Goal: Task Accomplishment & Management: Manage account settings

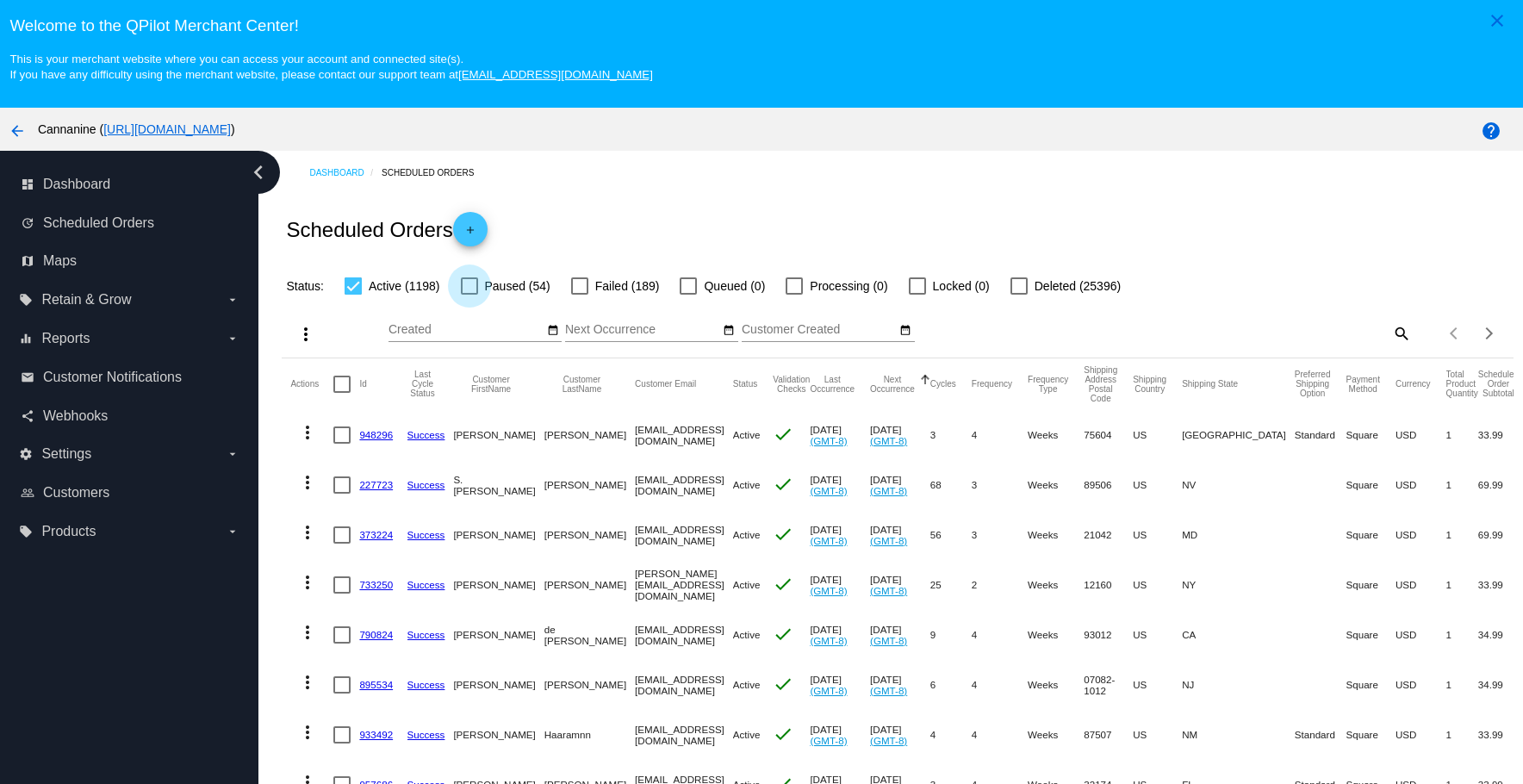
click at [466, 282] on div at bounding box center [469, 286] width 17 height 17
click at [468, 295] on input "Paused (54)" at bounding box center [468, 295] width 1 height 1
checkbox input "true"
click at [579, 280] on div at bounding box center [580, 286] width 17 height 17
click at [579, 295] on input "Failed (189)" at bounding box center [579, 295] width 1 height 1
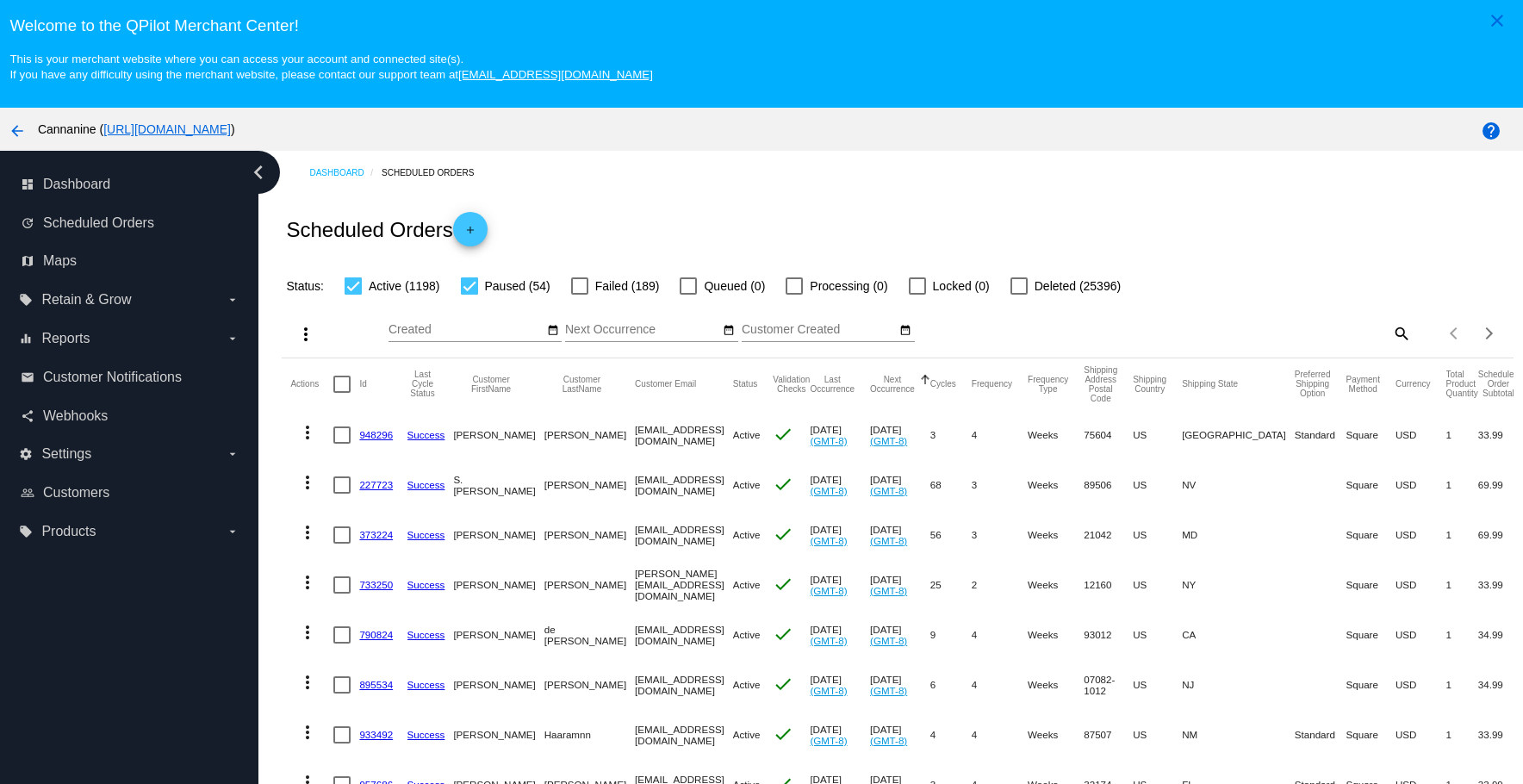
checkbox input "true"
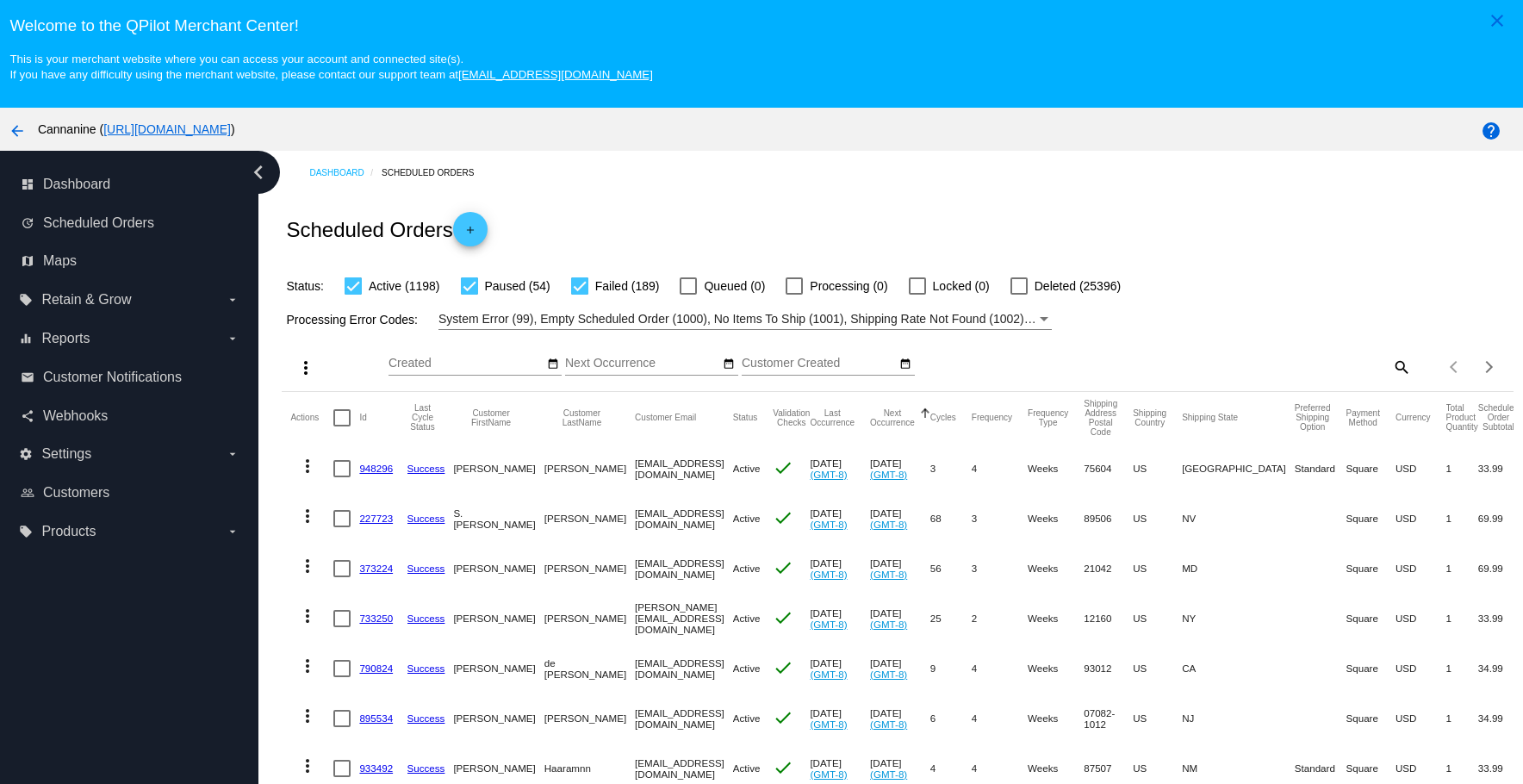
click at [1026, 282] on div at bounding box center [1019, 286] width 17 height 17
click at [1019, 295] on input "Deleted (25396)" at bounding box center [1018, 295] width 1 height 1
checkbox input "true"
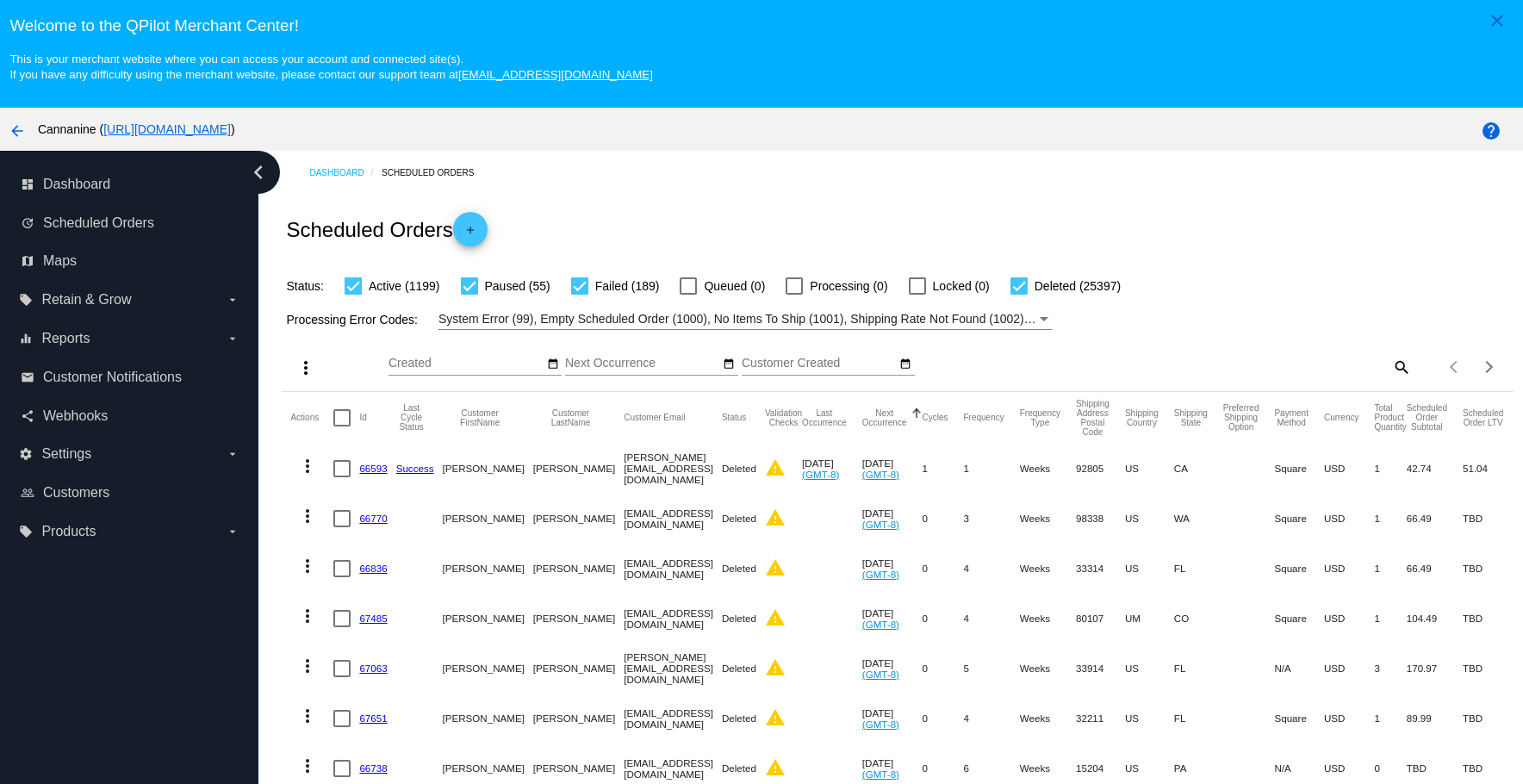
click at [1391, 361] on mat-icon "search" at bounding box center [1401, 367] width 21 height 27
click at [1298, 362] on input "Search" at bounding box center [1258, 364] width 307 height 13
paste input "[EMAIL_ADDRESS][DOMAIN_NAME]"
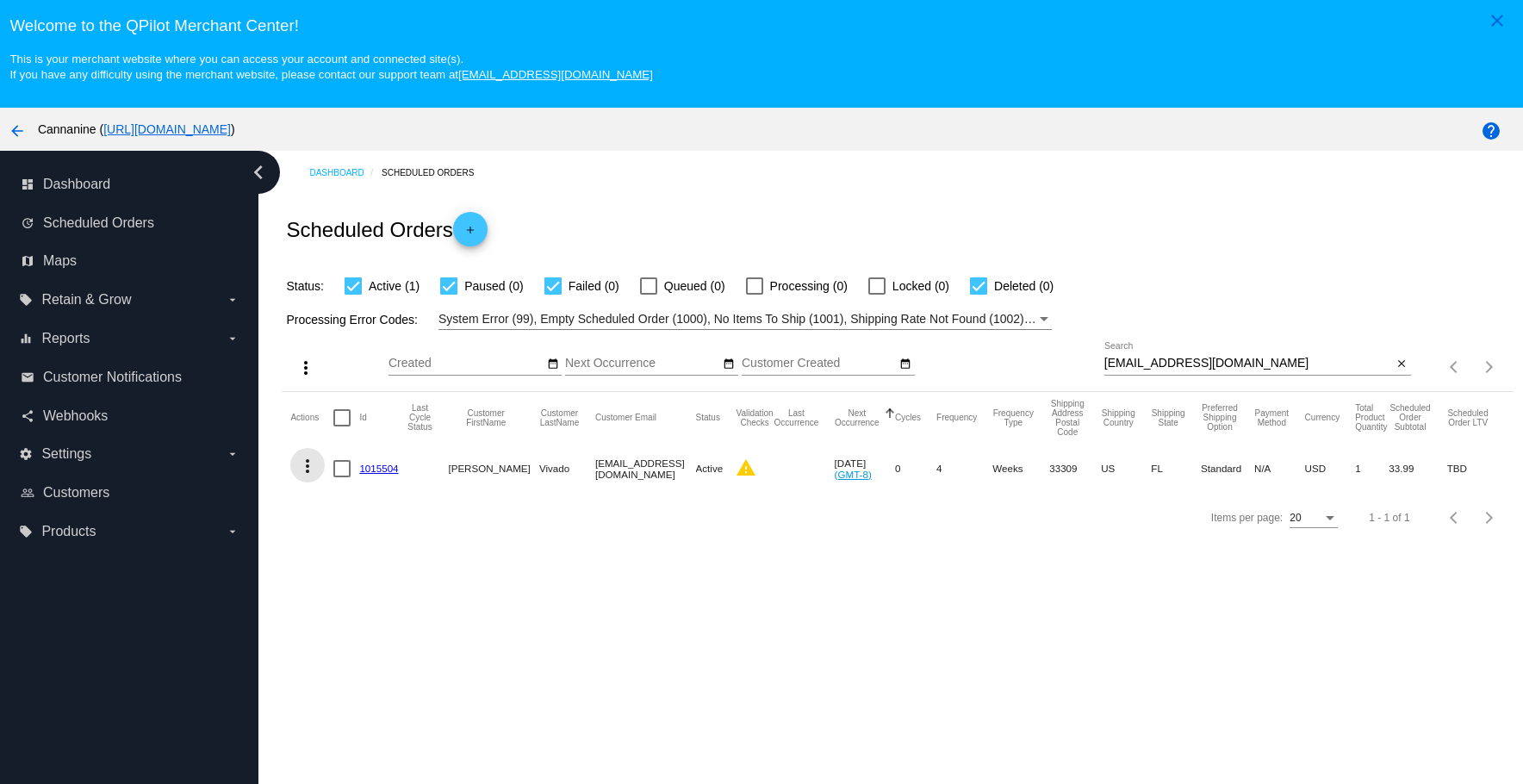
click at [297, 463] on button "more_vert" at bounding box center [308, 465] width 35 height 35
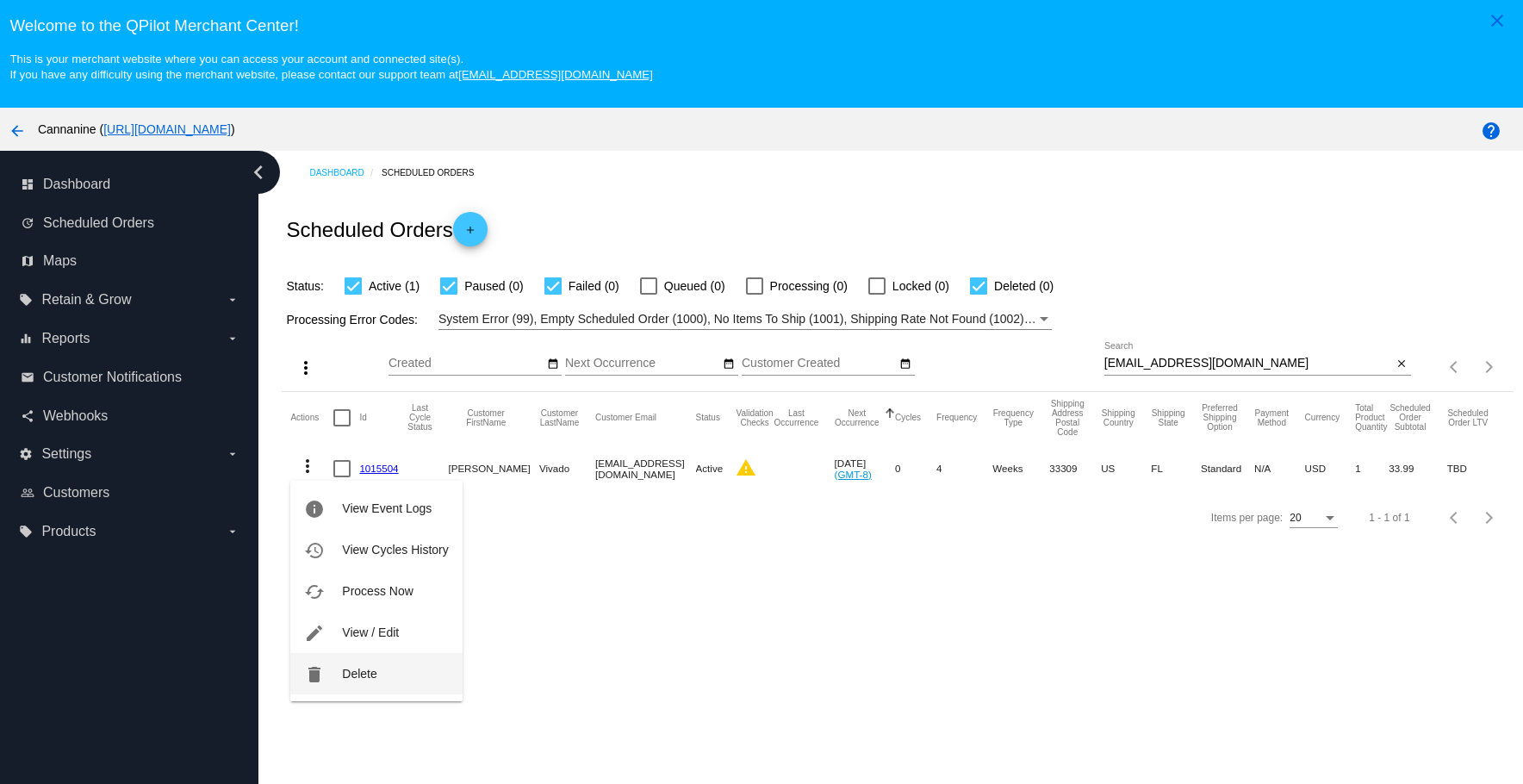
click at [341, 675] on button "delete Delete" at bounding box center [376, 673] width 172 height 41
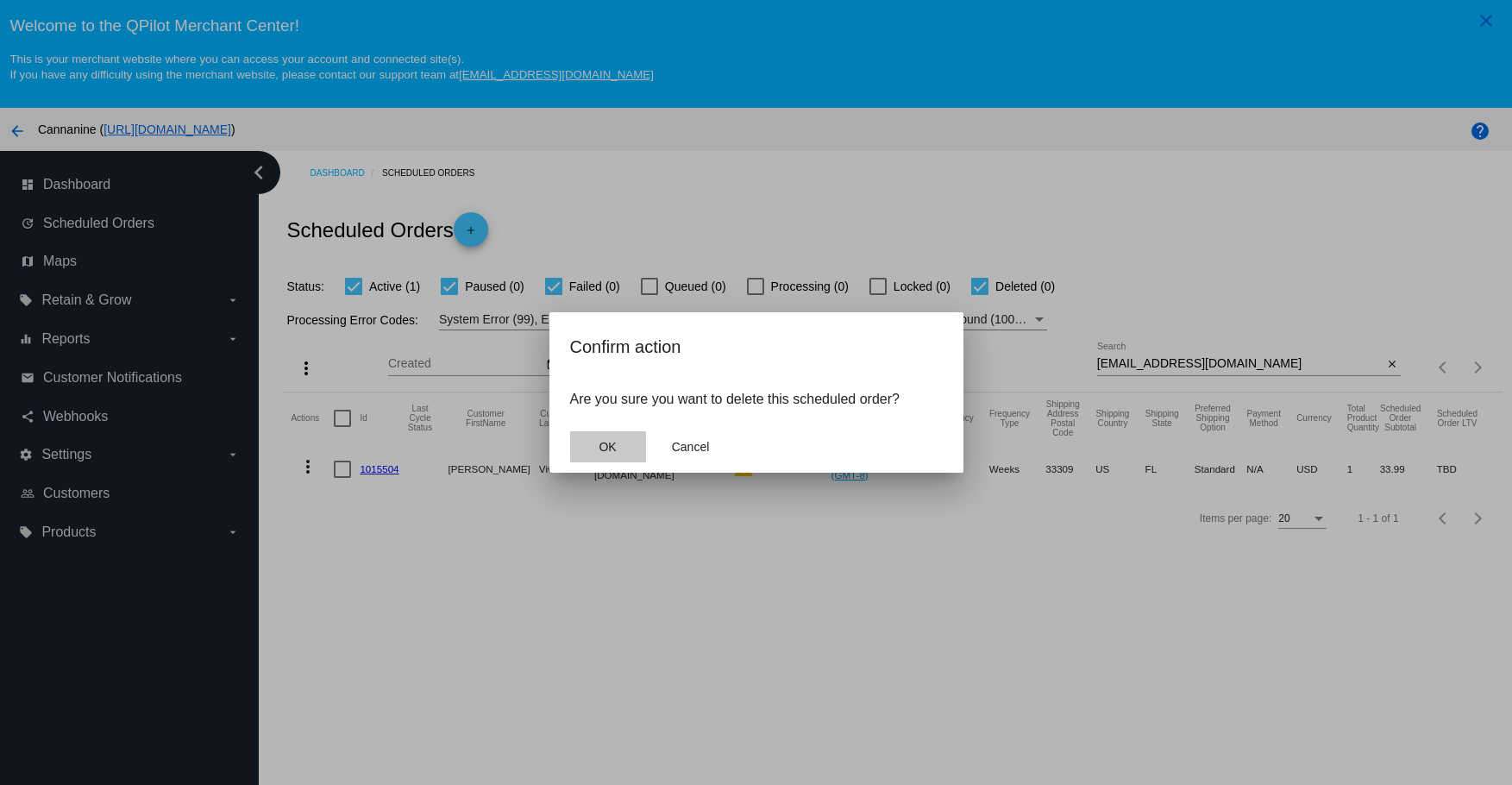
click at [625, 446] on button "OK" at bounding box center [607, 447] width 76 height 31
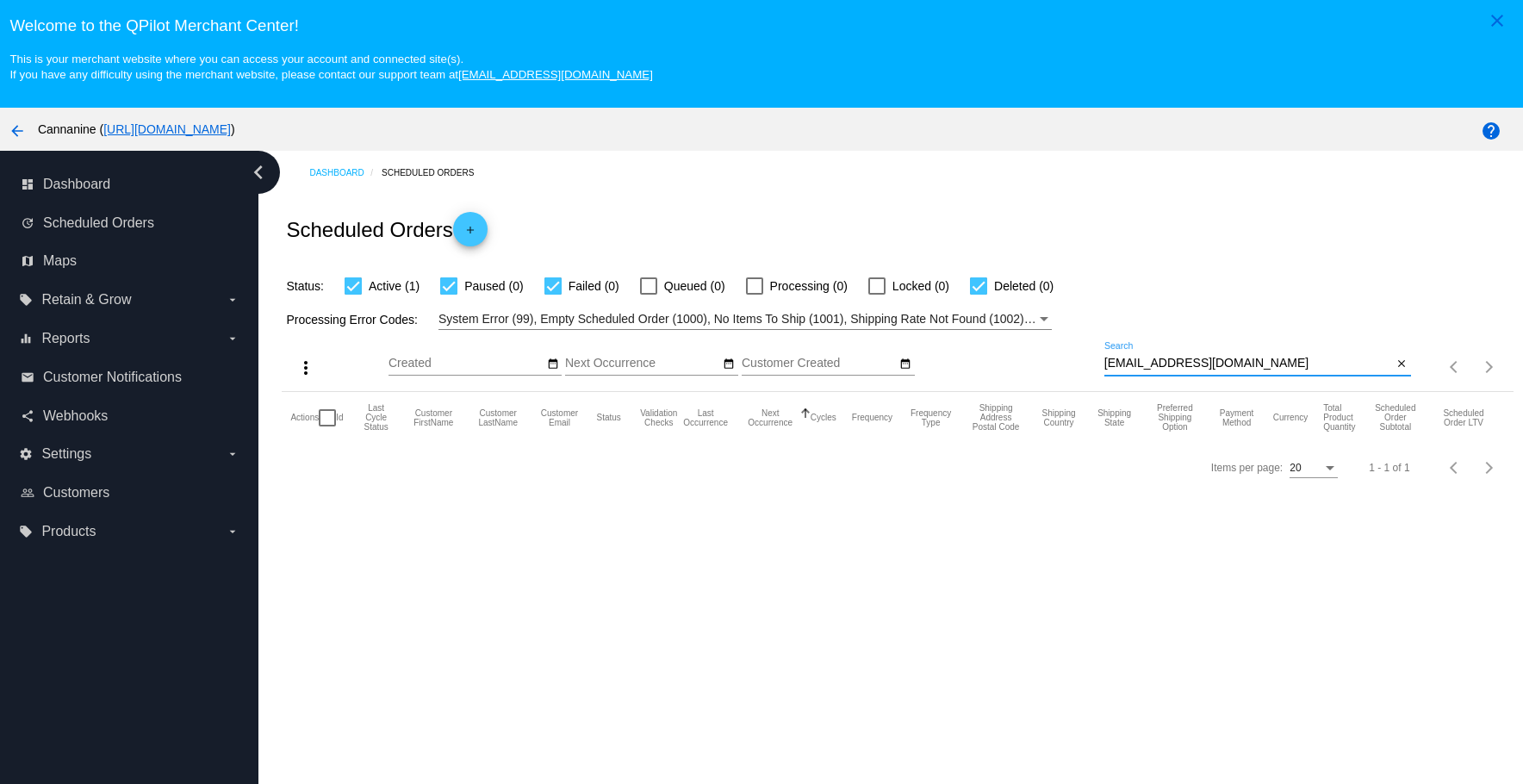
click at [1256, 360] on input "[EMAIL_ADDRESS][DOMAIN_NAME]" at bounding box center [1249, 364] width 289 height 13
type input "[EMAIL_ADDRESS][DOMAIN_NAME]"
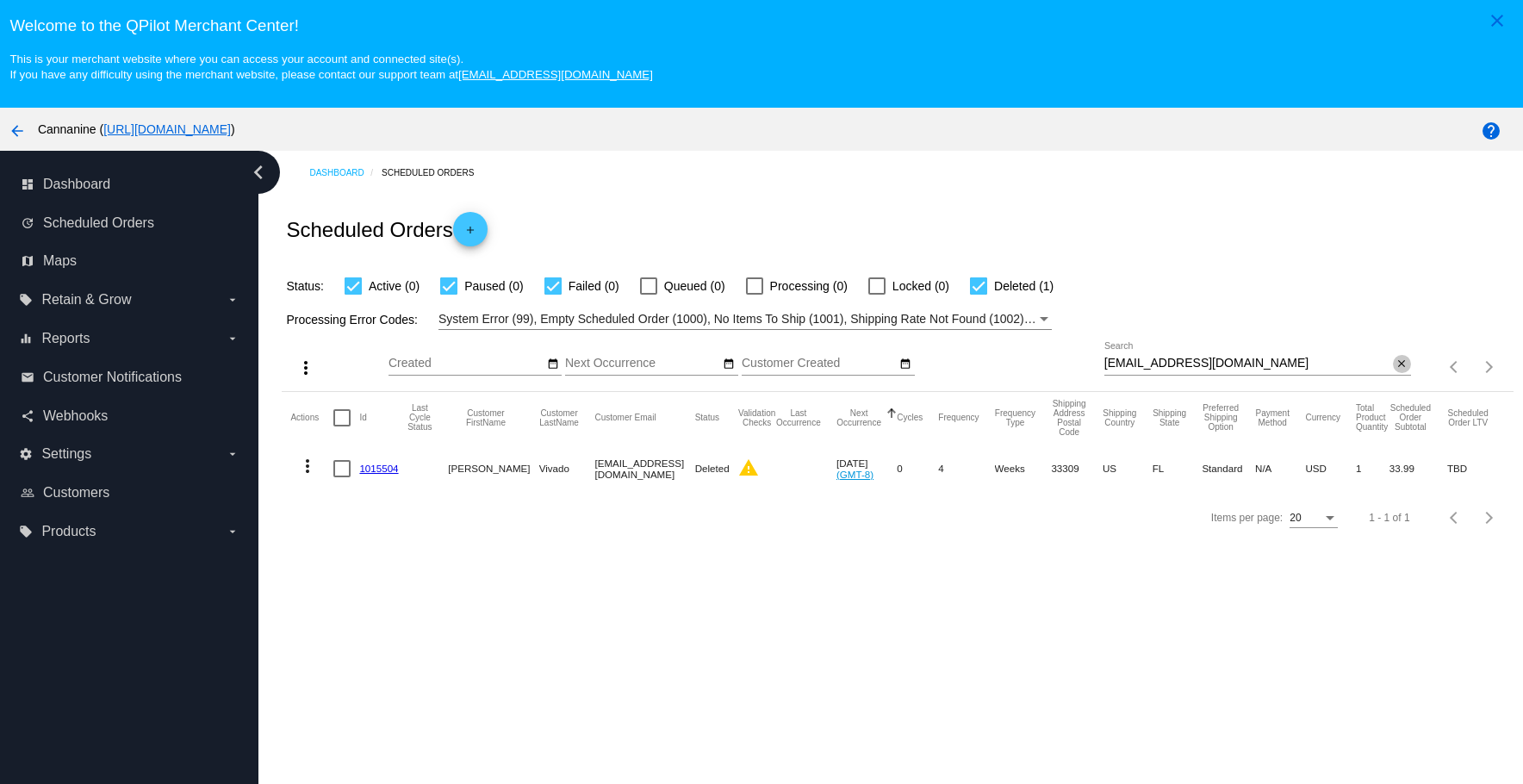
click at [1393, 366] on button "close" at bounding box center [1402, 364] width 18 height 18
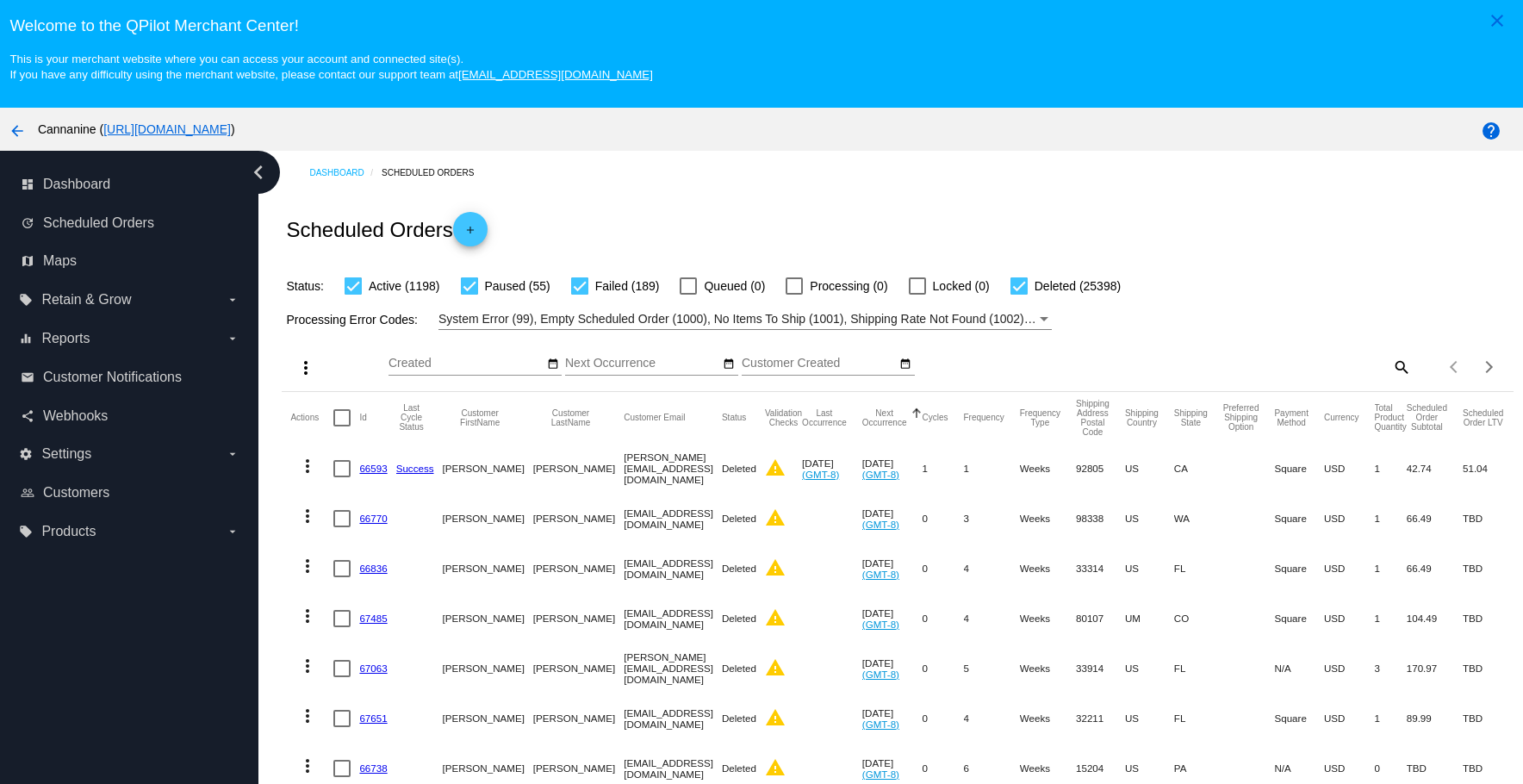
click at [1385, 353] on div "more_vert Sep Jan Feb Mar [DATE]" at bounding box center [897, 361] width 1231 height 61
click at [1391, 365] on mat-icon "search" at bounding box center [1401, 367] width 21 height 27
click at [1289, 364] on input "Search" at bounding box center [1258, 364] width 307 height 13
paste input "[EMAIL_ADDRESS][DOMAIN_NAME]"
type input "[EMAIL_ADDRESS][DOMAIN_NAME]"
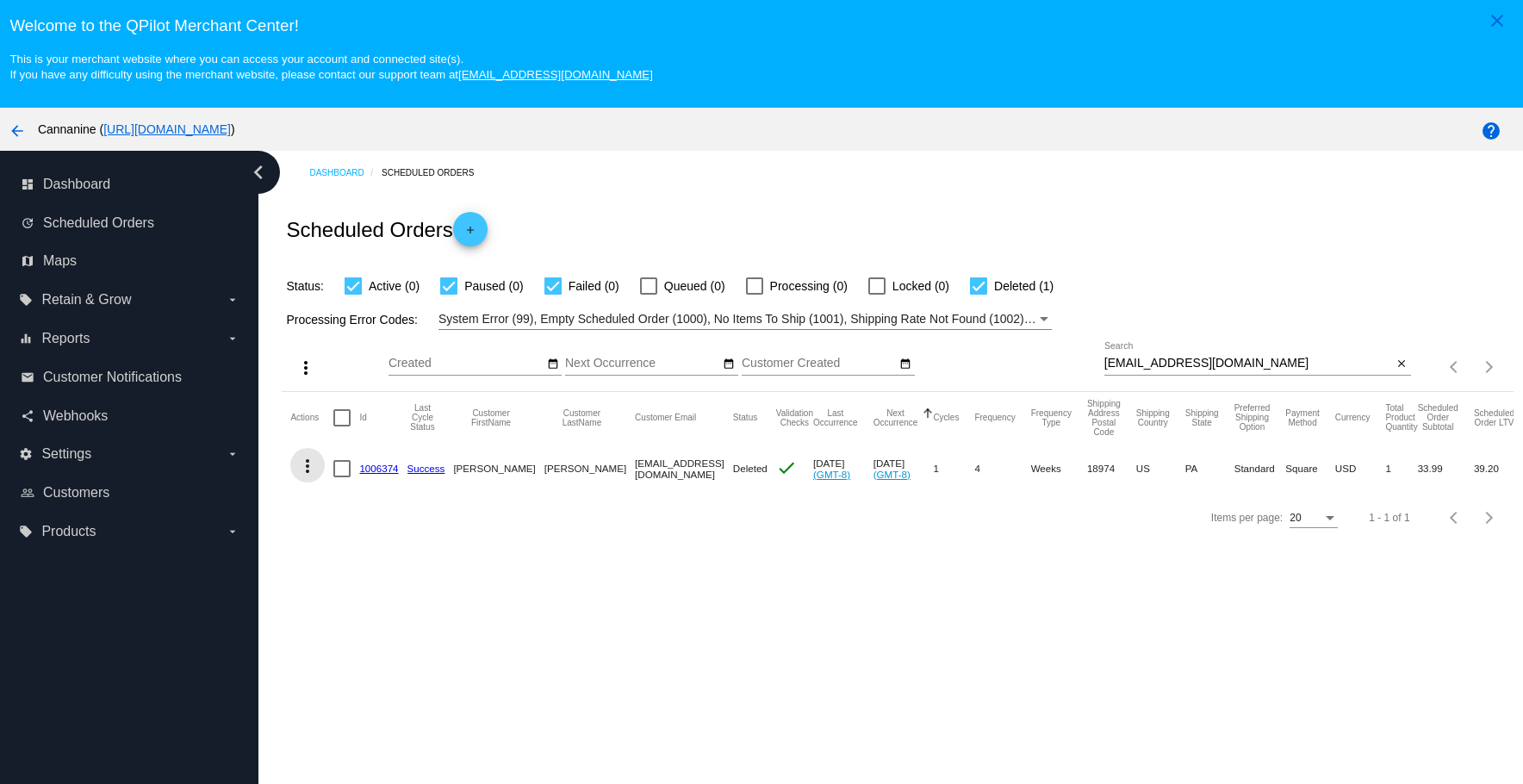
click at [313, 461] on mat-icon "more_vert" at bounding box center [308, 466] width 21 height 21
click at [361, 510] on span "View Event Logs" at bounding box center [386, 508] width 89 height 13
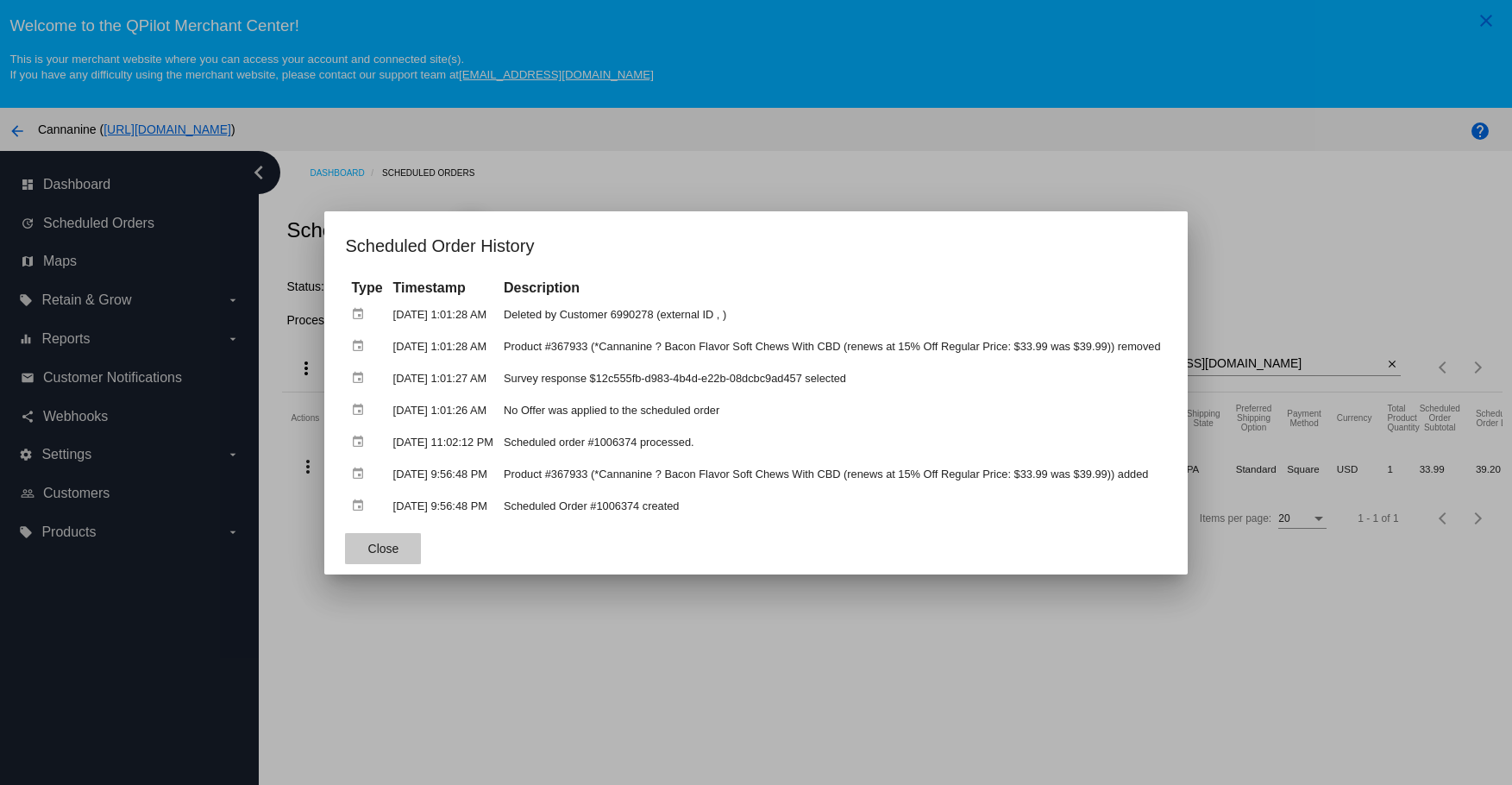
drag, startPoint x: 360, startPoint y: 551, endPoint x: 409, endPoint y: 601, distance: 70.0
click at [368, 551] on span "Close" at bounding box center [383, 549] width 31 height 13
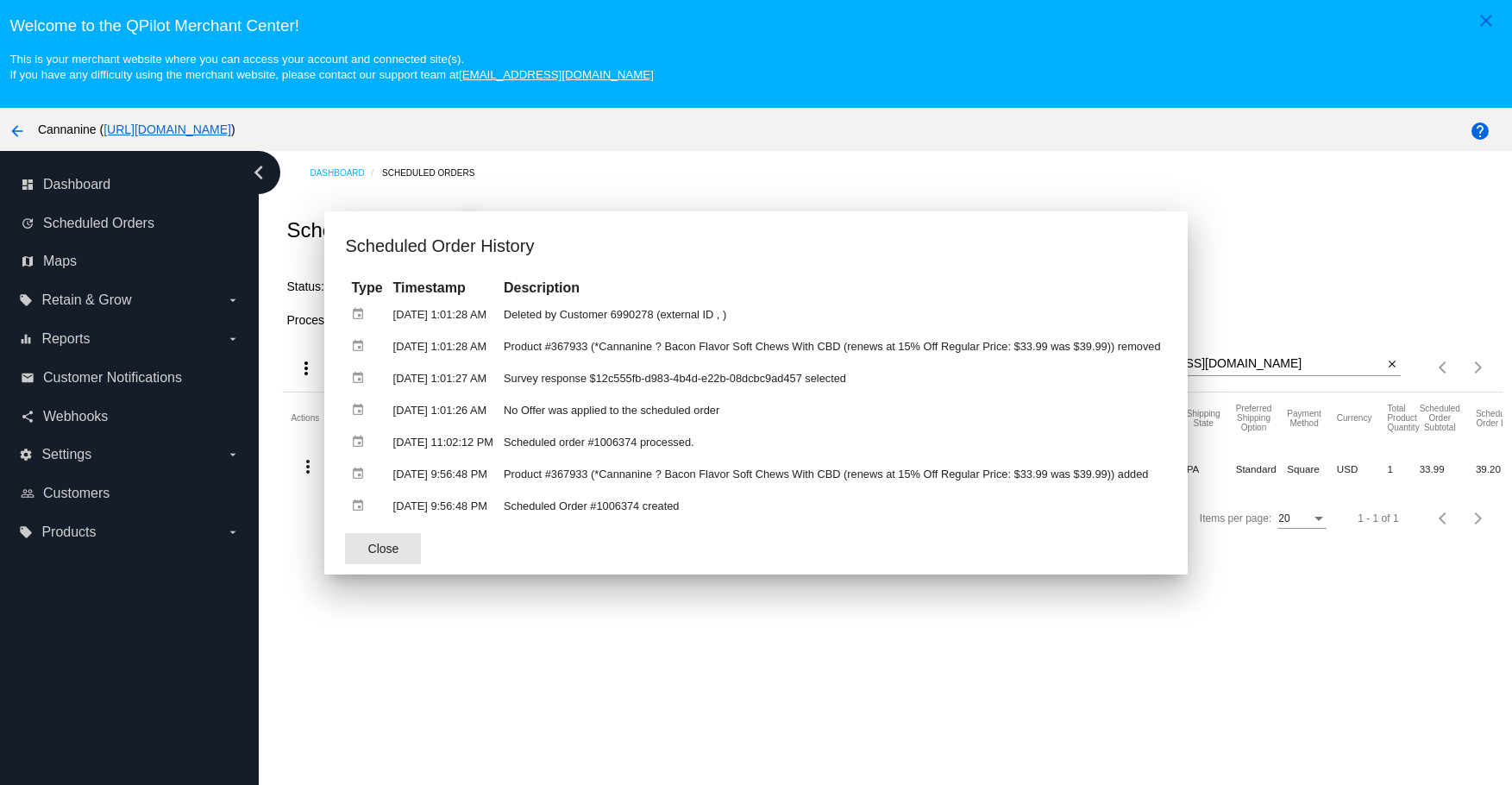
click at [409, 575] on app-scheduled-order-history-dialog "Scheduled Order History Type Timestamp Description event [DATE] 1:01:28 AM Dele…" at bounding box center [755, 403] width 821 height 342
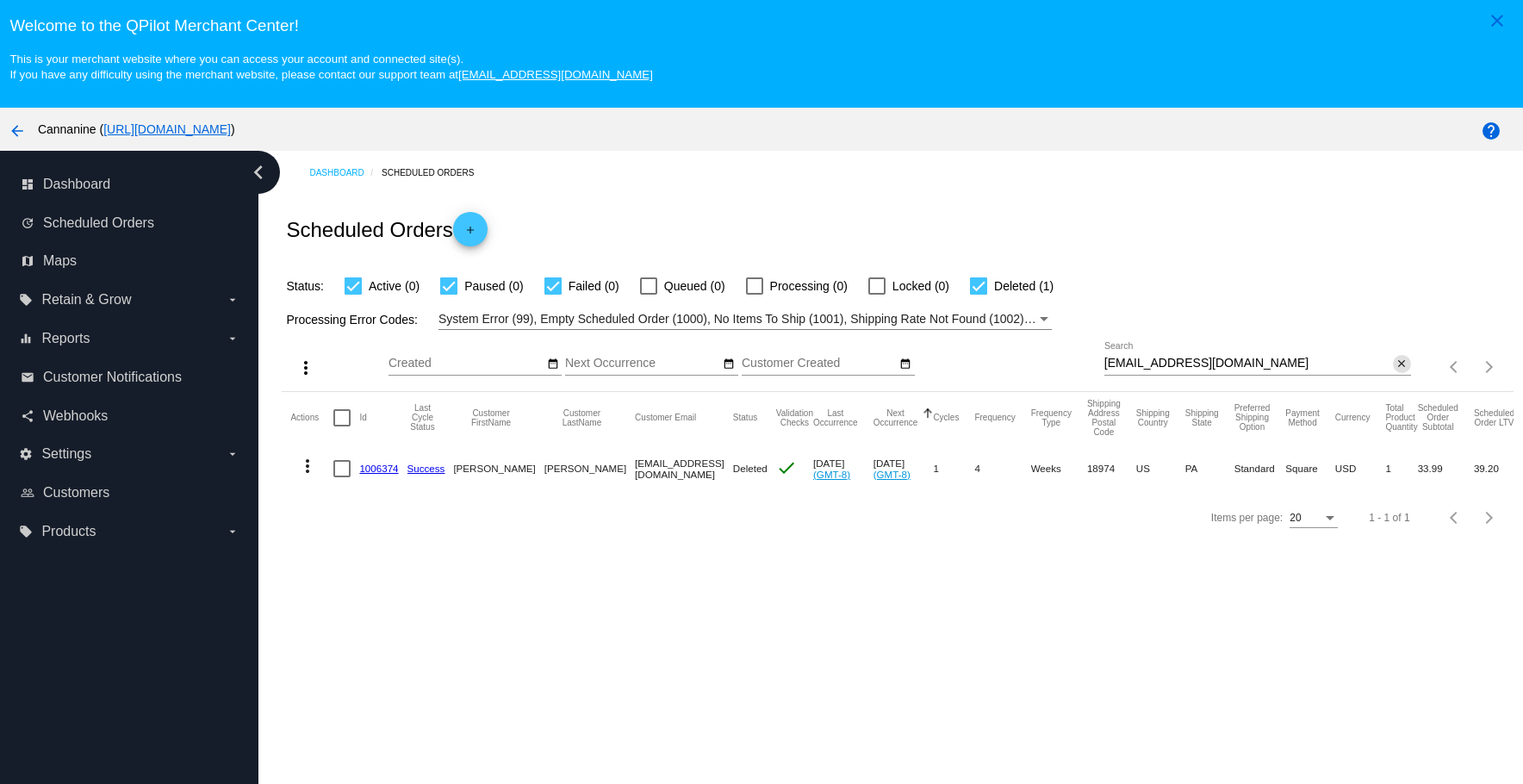
click at [1395, 365] on mat-icon "close" at bounding box center [1401, 365] width 12 height 13
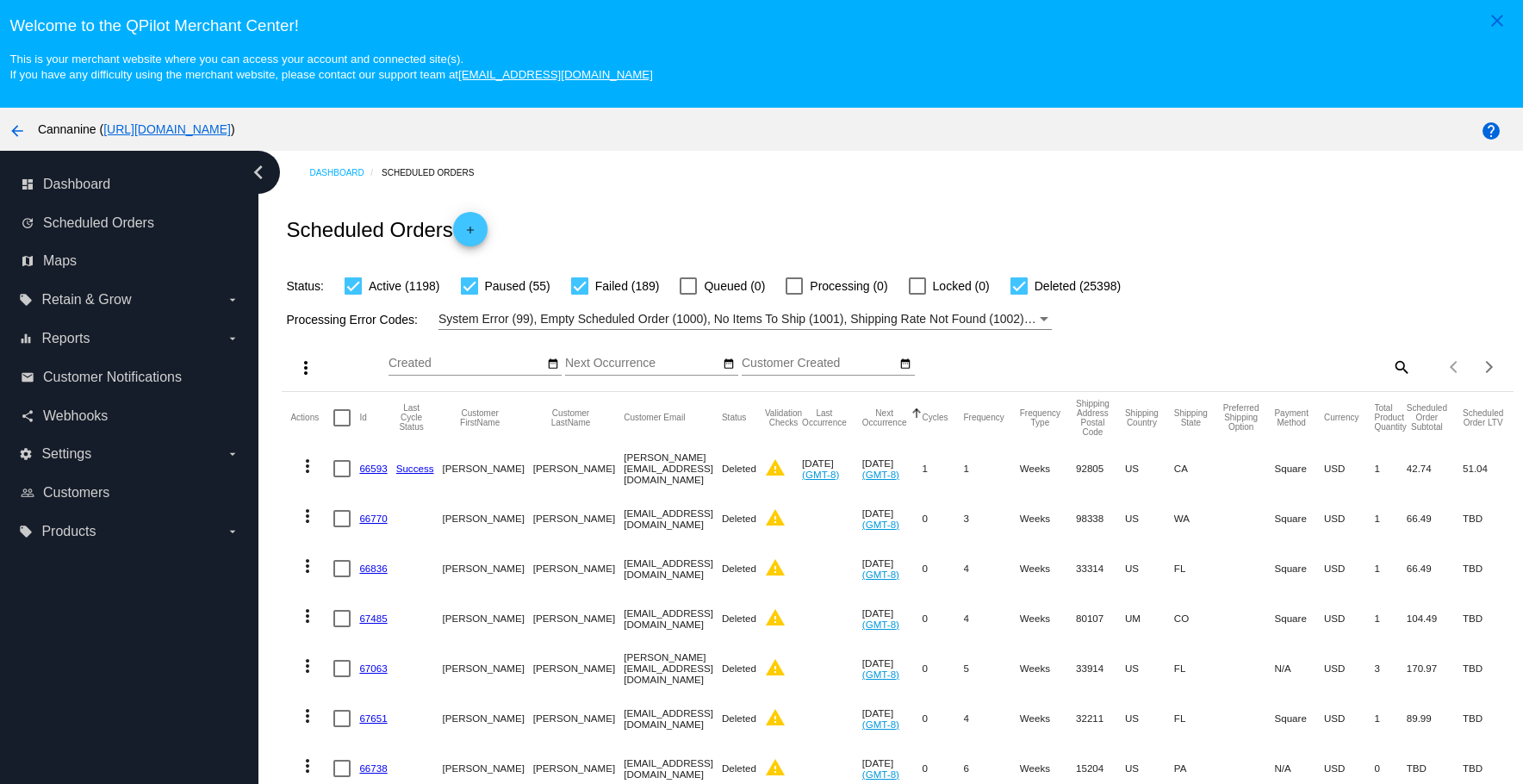
click at [1391, 365] on mat-icon "search" at bounding box center [1401, 367] width 21 height 27
click at [1284, 361] on input "Search" at bounding box center [1258, 364] width 307 height 13
paste input "[EMAIL_ADDRESS][DOMAIN_NAME]"
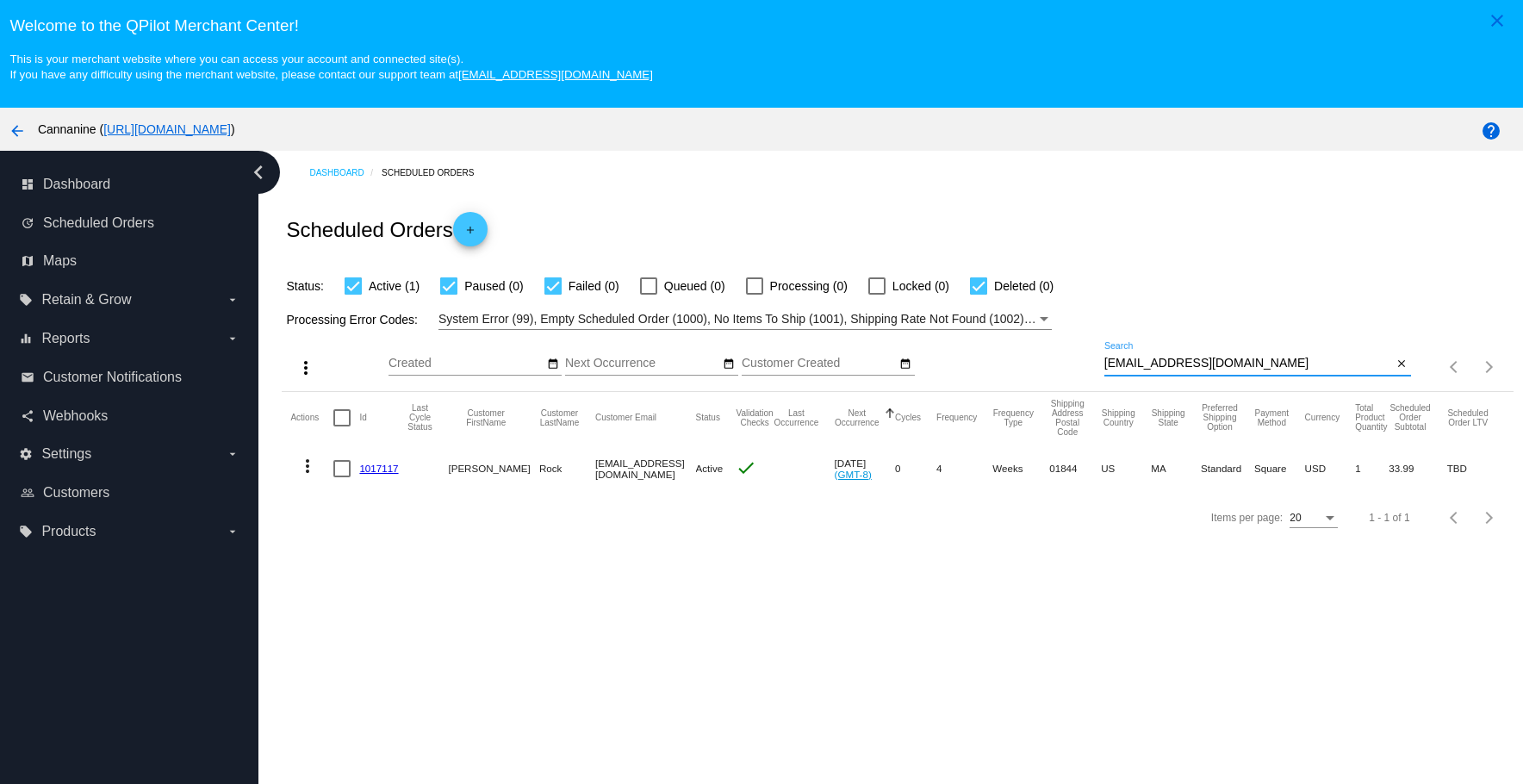
click at [308, 465] on mat-icon "more_vert" at bounding box center [308, 466] width 21 height 21
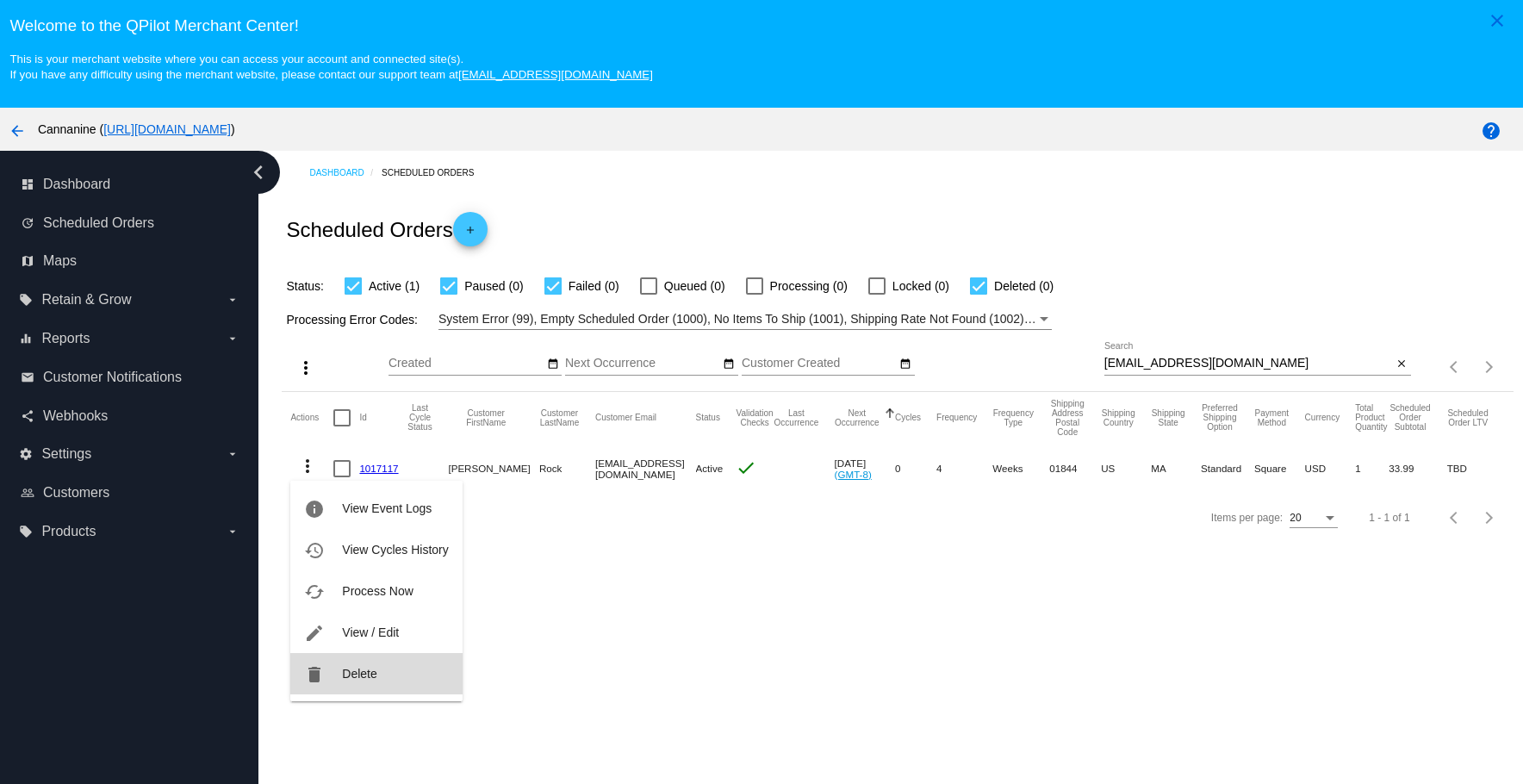
click at [341, 670] on button "delete Delete" at bounding box center [376, 673] width 172 height 41
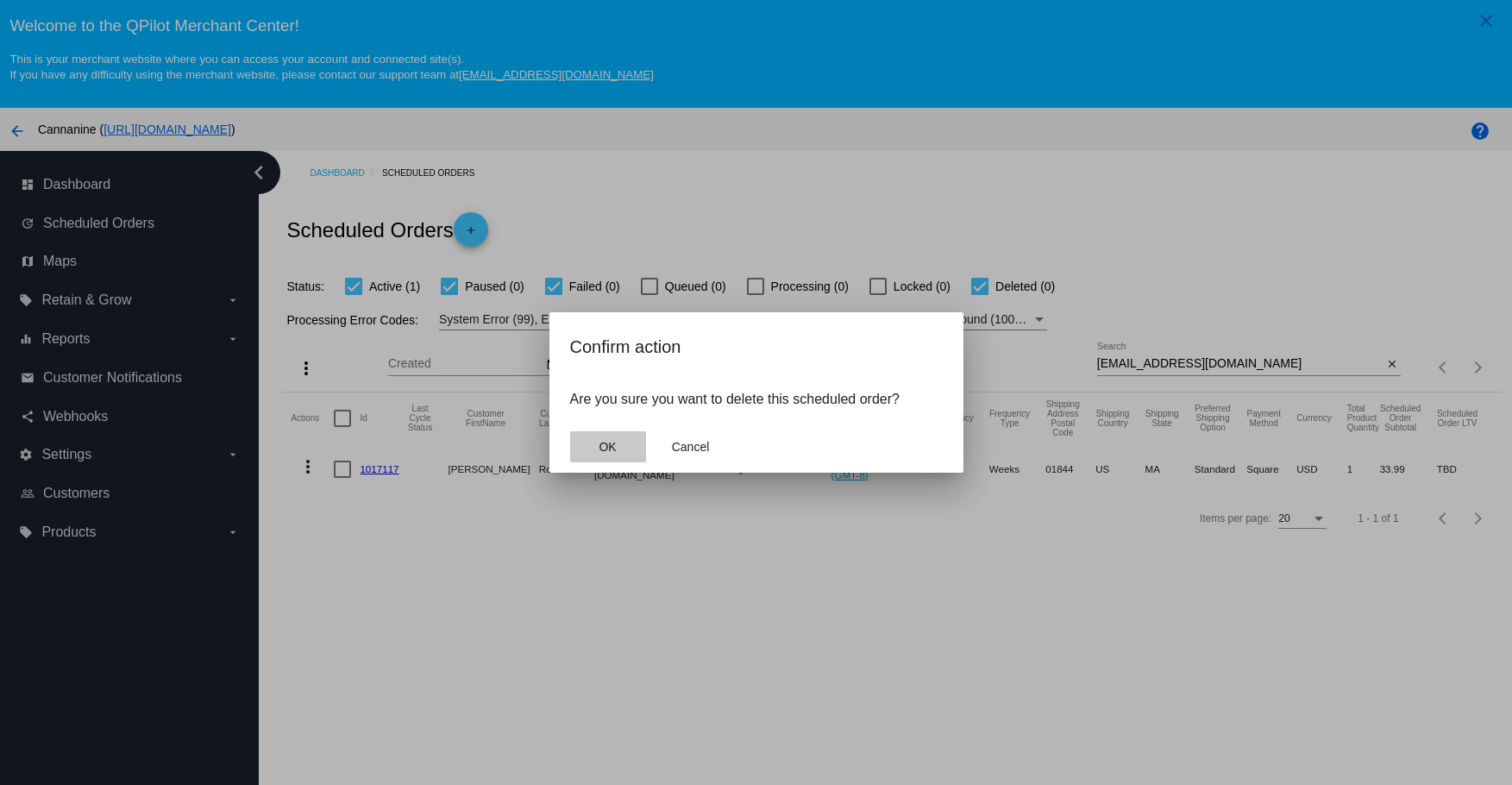
click at [621, 452] on button "OK" at bounding box center [607, 447] width 76 height 31
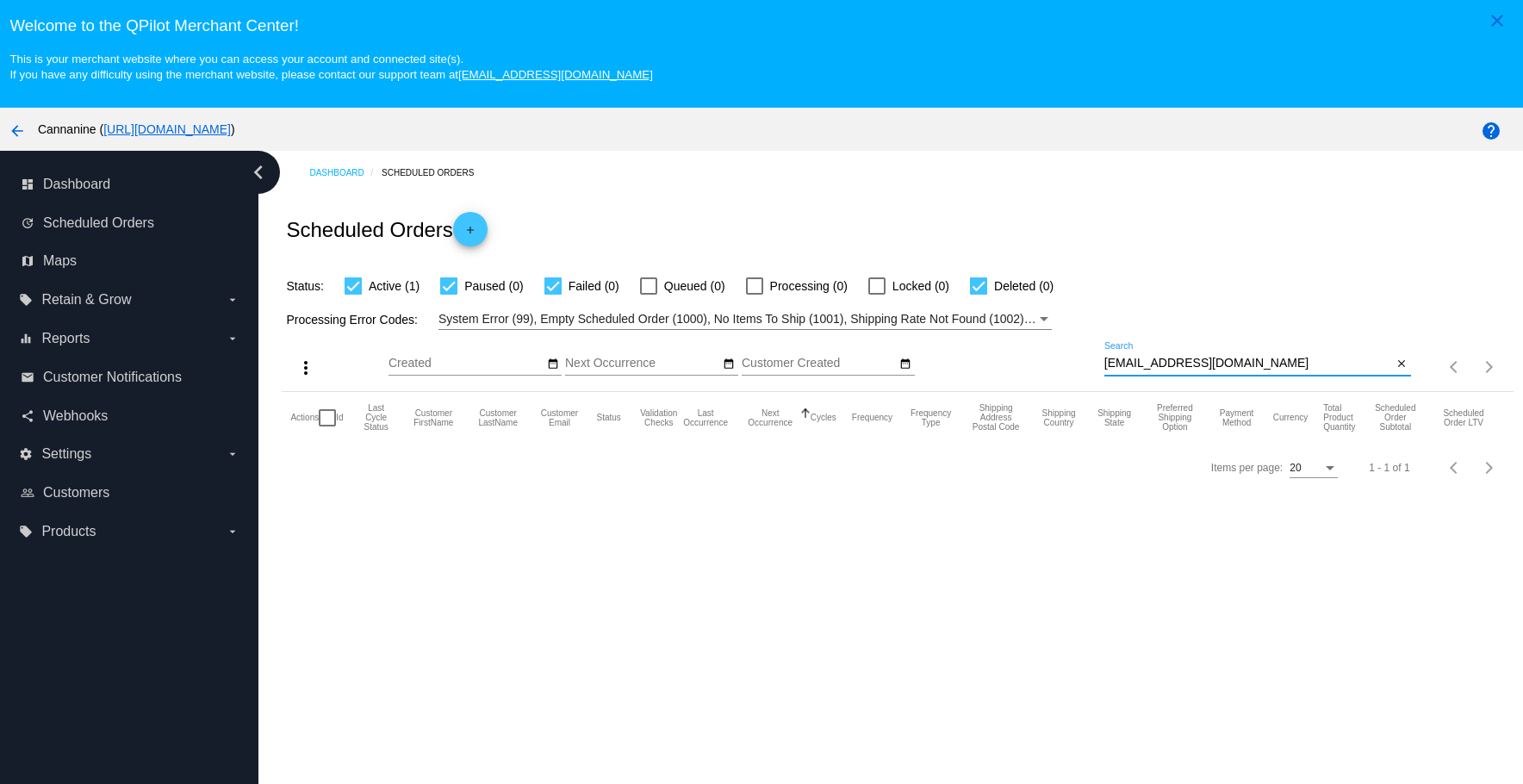
click at [1267, 367] on input "[EMAIL_ADDRESS][DOMAIN_NAME]" at bounding box center [1249, 364] width 289 height 13
type input "[EMAIL_ADDRESS][DOMAIN_NAME]"
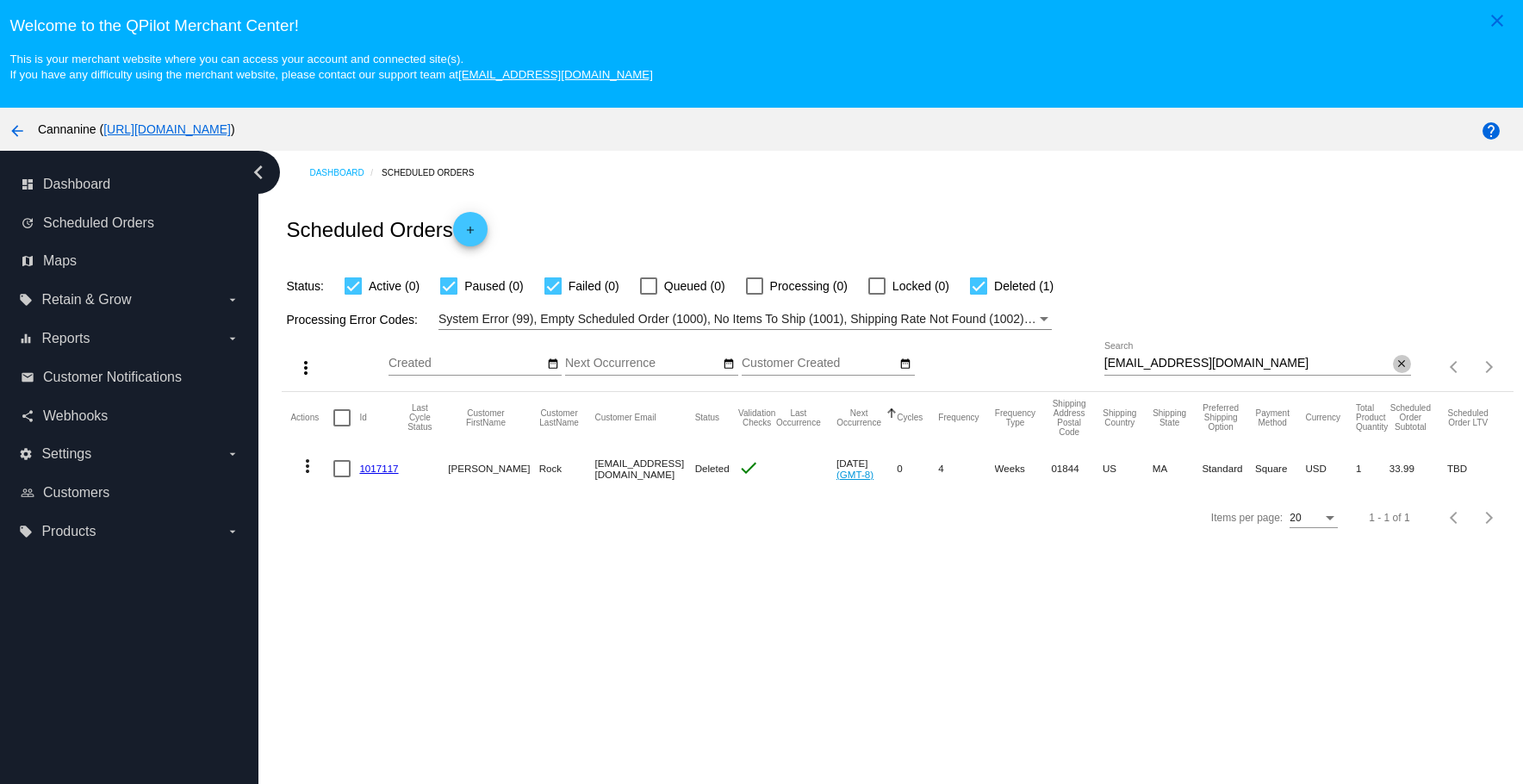
click at [1395, 367] on mat-icon "close" at bounding box center [1401, 365] width 12 height 13
